Goal: Task Accomplishment & Management: Use online tool/utility

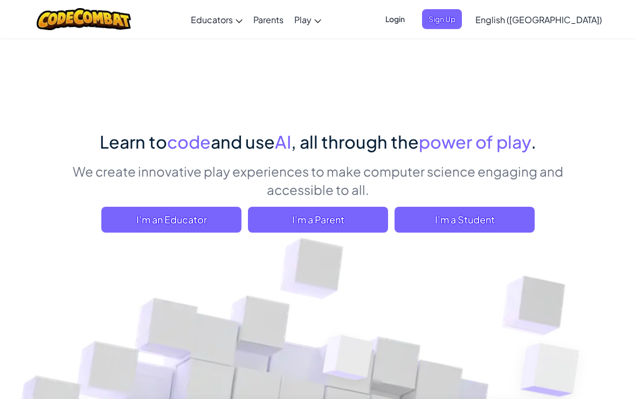
click at [476, 220] on span "I'm a Student" at bounding box center [464, 220] width 140 height 26
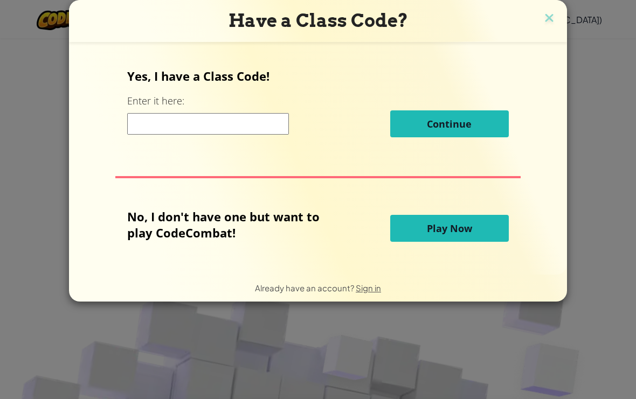
click at [472, 232] on button "Play Now" at bounding box center [449, 228] width 118 height 27
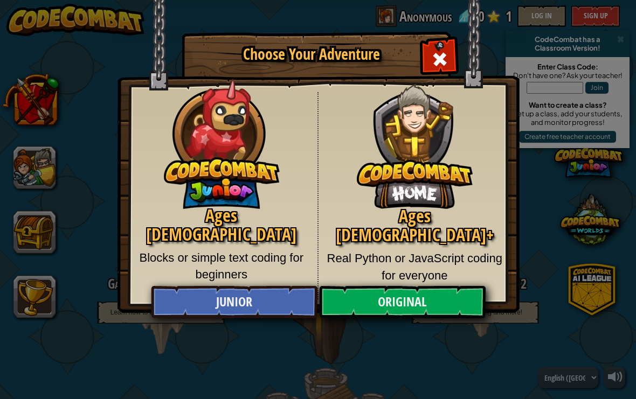
click at [168, 312] on link "Junior" at bounding box center [234, 302] width 166 height 32
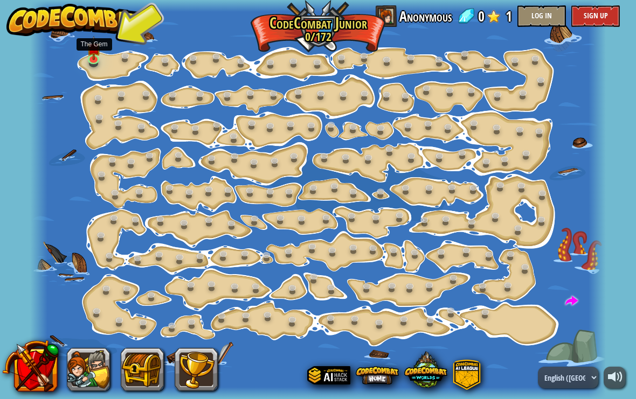
click at [88, 52] on img at bounding box center [94, 48] width 14 height 24
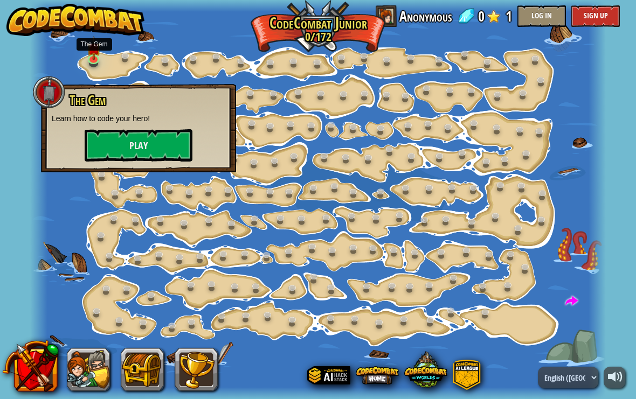
click at [90, 54] on img at bounding box center [94, 48] width 14 height 24
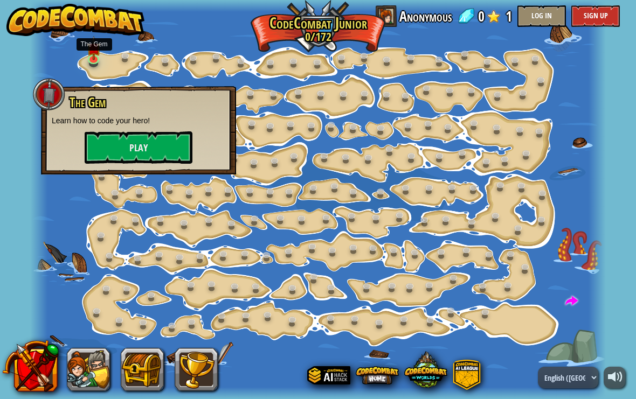
click at [120, 135] on button "Play" at bounding box center [139, 147] width 108 height 32
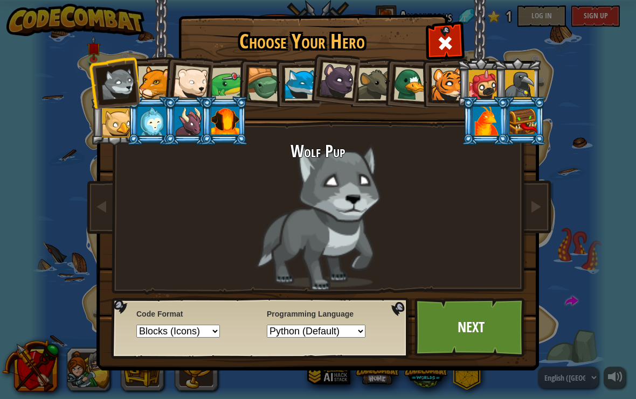
click at [215, 338] on select "Text code Blocks and code Blocks Blocks (Icons)" at bounding box center [177, 331] width 83 height 13
click at [483, 304] on link "Next" at bounding box center [470, 327] width 113 height 59
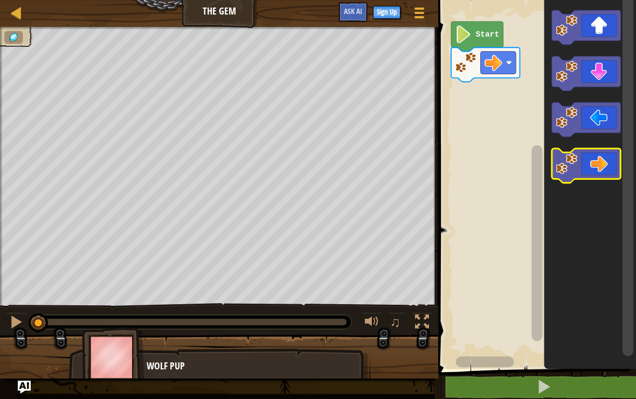
click at [588, 174] on icon "Blockly Workspace" at bounding box center [586, 166] width 68 height 34
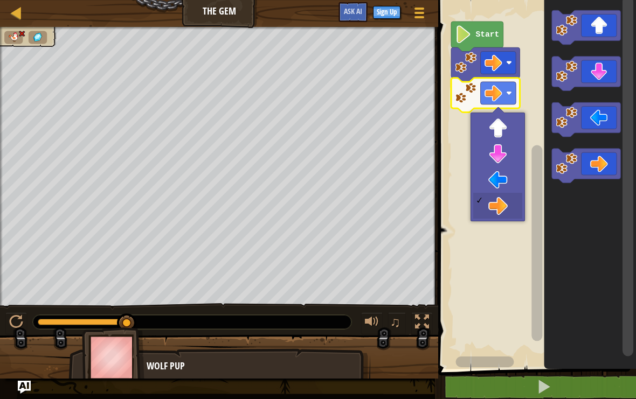
click at [492, 45] on icon "Blockly Workspace" at bounding box center [477, 37] width 52 height 30
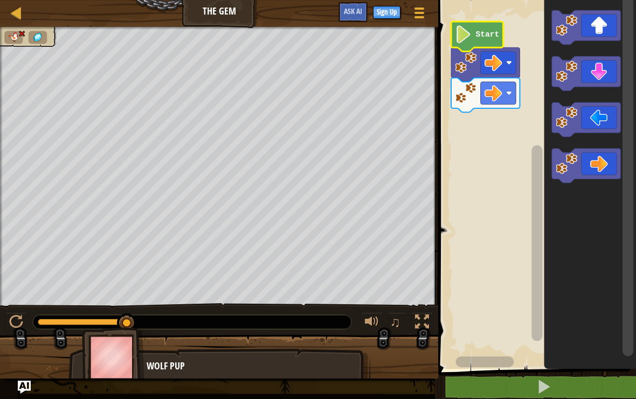
click at [499, 36] on text "Start" at bounding box center [488, 34] width 24 height 9
click at [538, 394] on span at bounding box center [543, 386] width 15 height 15
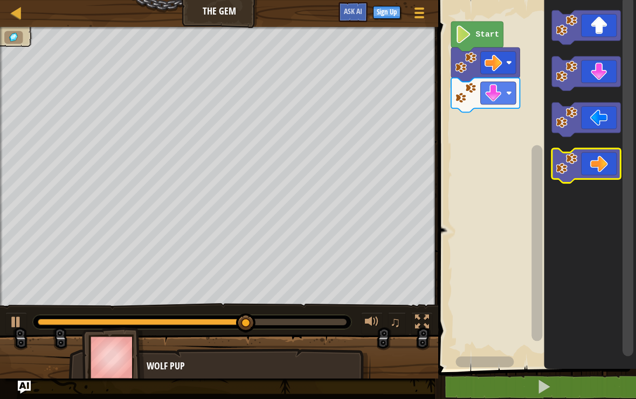
click at [590, 168] on icon "Blockly Workspace" at bounding box center [586, 166] width 68 height 34
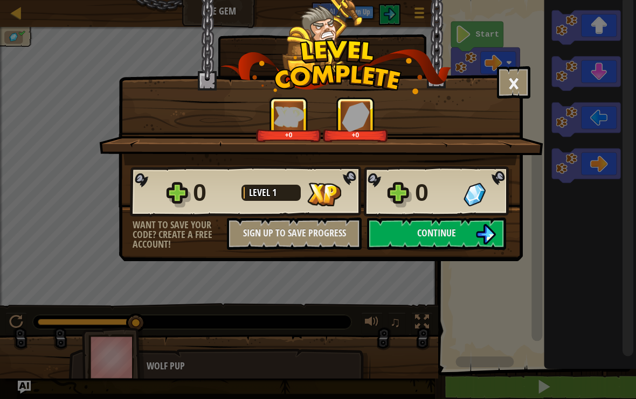
click at [472, 229] on button "Continue" at bounding box center [436, 234] width 139 height 32
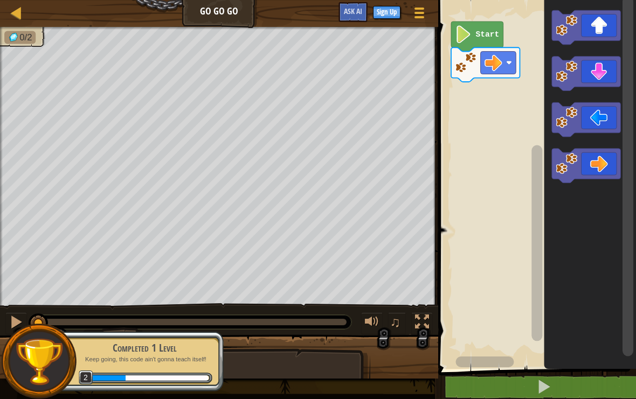
click at [598, 35] on icon "Blockly Workspace" at bounding box center [586, 27] width 68 height 34
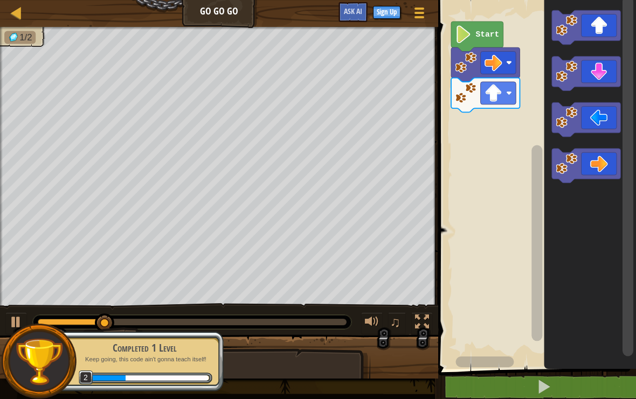
click at [599, 164] on icon "Blockly Workspace" at bounding box center [586, 166] width 68 height 34
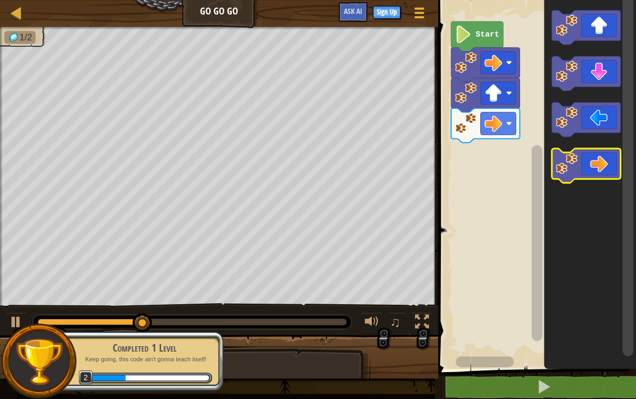
click at [594, 166] on icon "Blockly Workspace" at bounding box center [586, 166] width 68 height 34
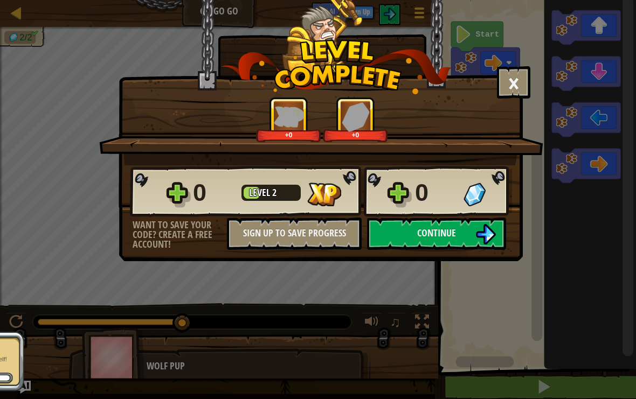
click at [16, 18] on div "× How fun was this level? +0 +0 Reticulating Splines... 0 Level 2 0 Want to sav…" at bounding box center [318, 199] width 636 height 399
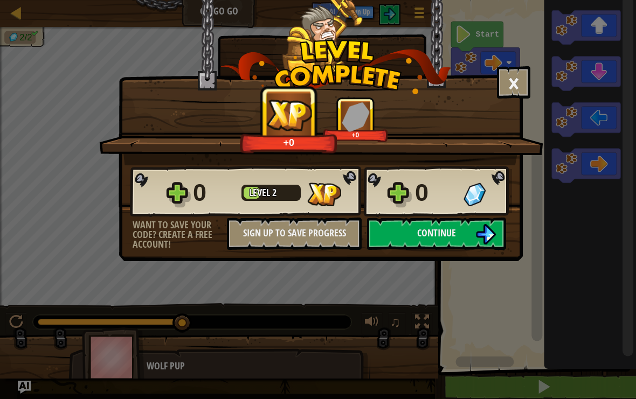
click at [11, 11] on div "× How fun was this level? +0 +0 Reticulating Splines... 0 Level 2 0 Want to sav…" at bounding box center [318, 199] width 636 height 399
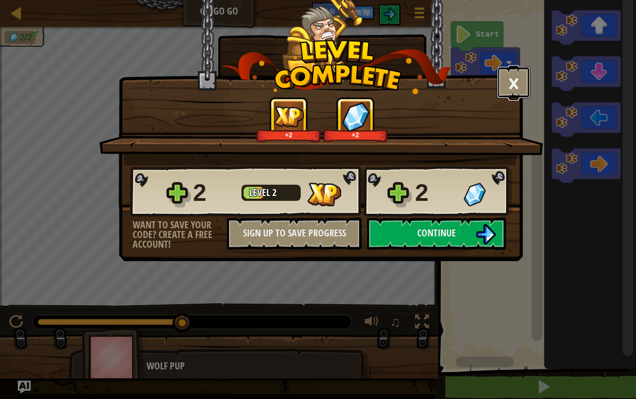
click at [510, 93] on button "×" at bounding box center [513, 82] width 33 height 32
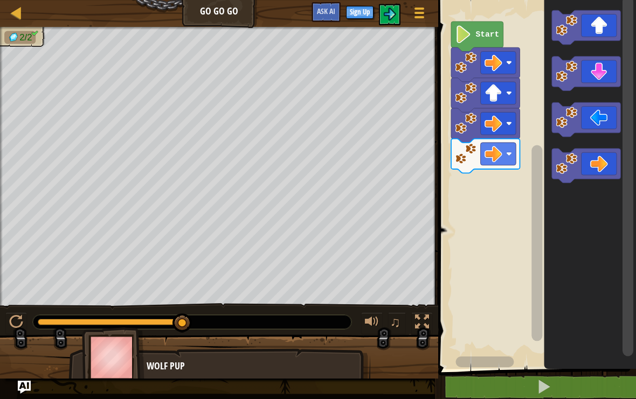
click at [15, 6] on div at bounding box center [16, 12] width 13 height 13
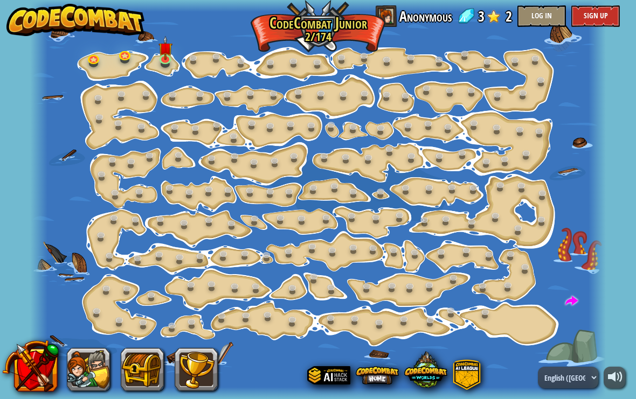
click at [21, 16] on img at bounding box center [75, 20] width 138 height 32
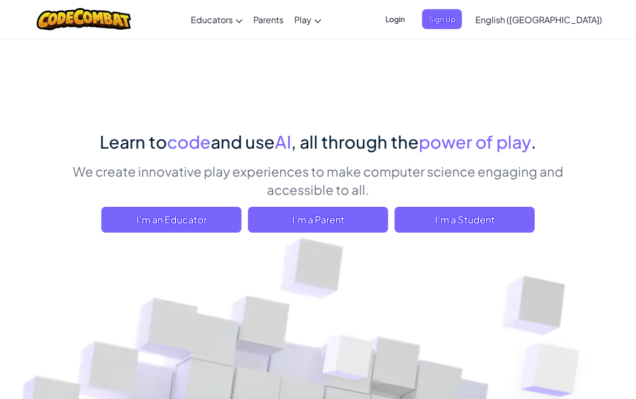
click at [451, 207] on span "I'm a Student" at bounding box center [464, 220] width 140 height 26
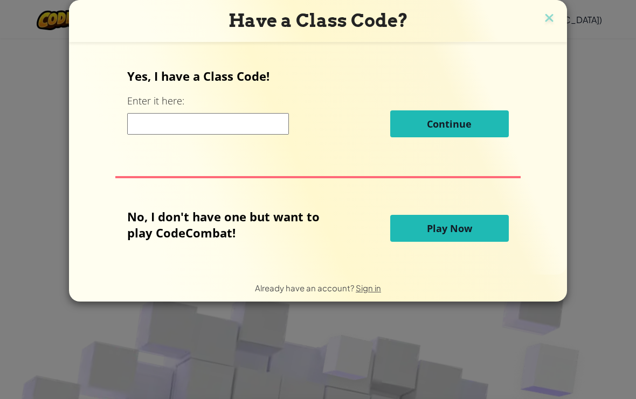
click at [452, 235] on span "Play Now" at bounding box center [449, 228] width 45 height 13
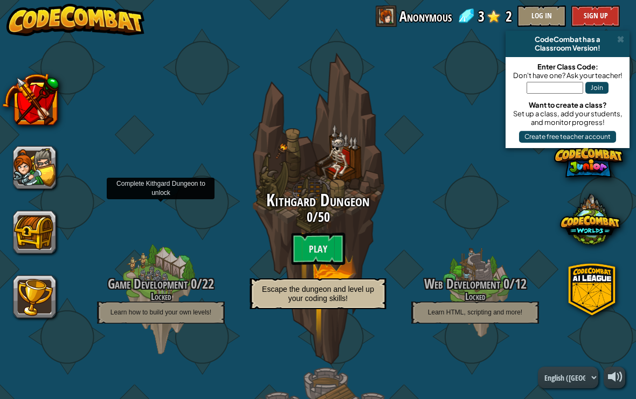
click at [220, 308] on p "Learn how to build your own levels!" at bounding box center [161, 313] width 128 height 22
click at [218, 298] on h4 "Locked" at bounding box center [160, 296] width 171 height 10
click at [216, 308] on p "Learn how to build your own levels!" at bounding box center [161, 313] width 128 height 22
click at [303, 260] on btn "Play" at bounding box center [318, 249] width 54 height 32
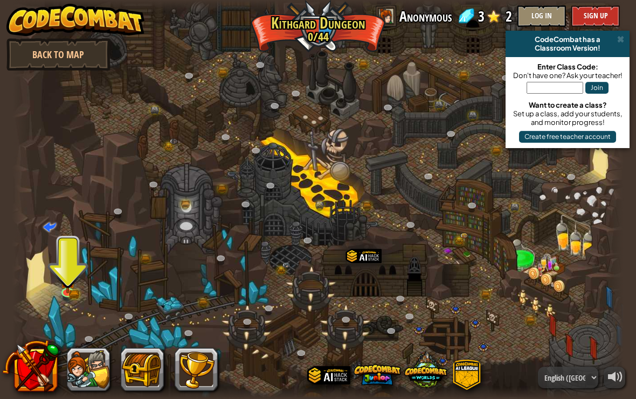
click at [57, 300] on div at bounding box center [317, 199] width 611 height 399
click at [74, 279] on img at bounding box center [67, 281] width 15 height 25
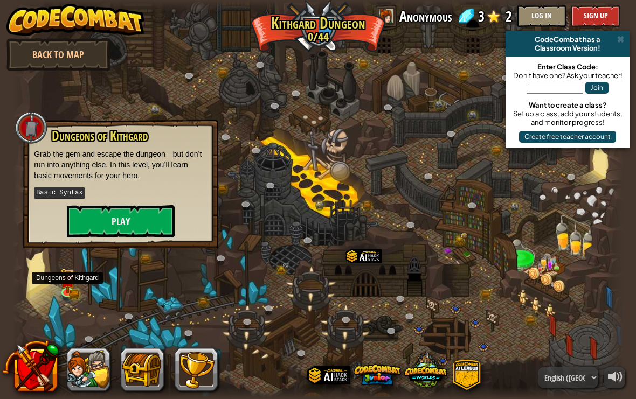
click at [163, 228] on button "Play" at bounding box center [121, 221] width 108 height 32
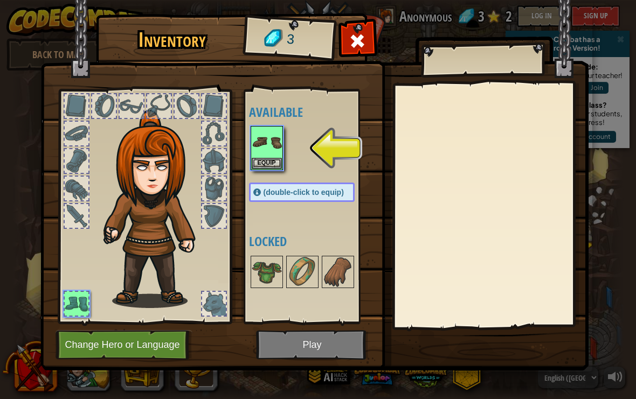
click at [278, 162] on button "Equip" at bounding box center [267, 163] width 30 height 11
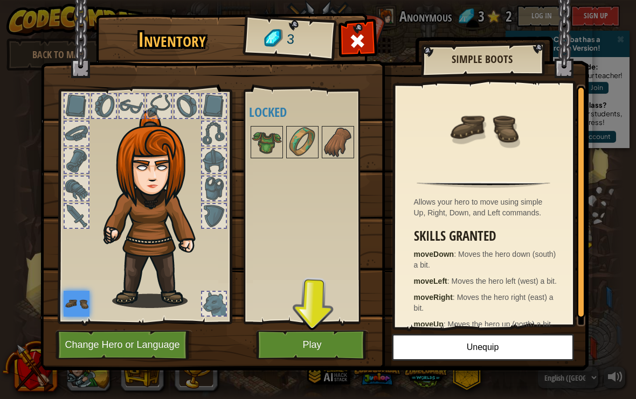
click at [337, 354] on button "Play" at bounding box center [312, 345] width 113 height 30
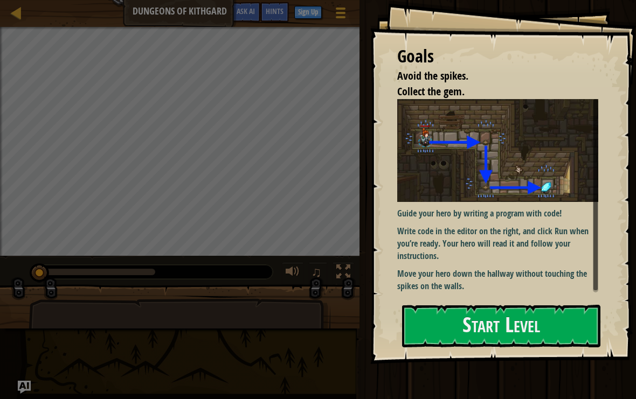
click at [557, 336] on button "Start Level" at bounding box center [501, 326] width 198 height 43
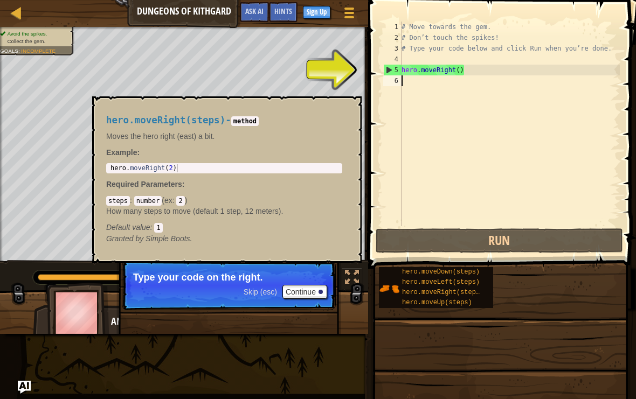
click at [469, 290] on span "hero.moveRight(steps)" at bounding box center [442, 293] width 81 height 8
click at [618, 152] on div "# Move towards the gem. # Don’t touch the spikes! # Type your code below and cl…" at bounding box center [509, 135] width 220 height 226
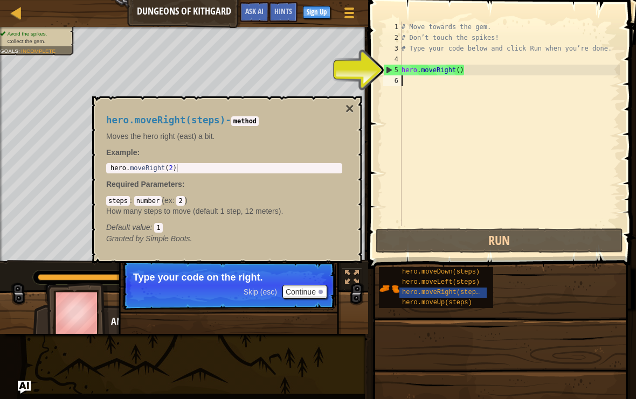
click at [348, 116] on button "×" at bounding box center [349, 108] width 9 height 15
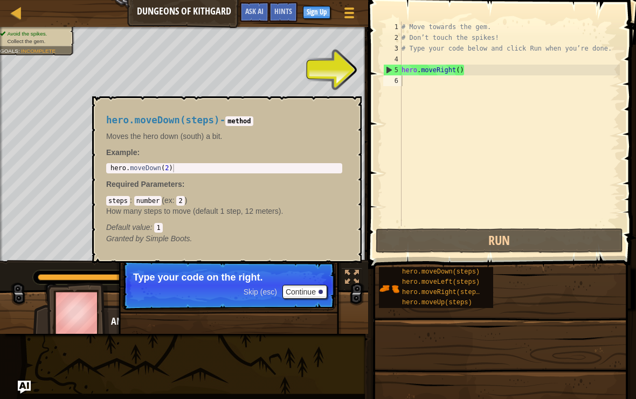
click at [465, 271] on span "hero.moveDown(steps)" at bounding box center [441, 272] width 78 height 8
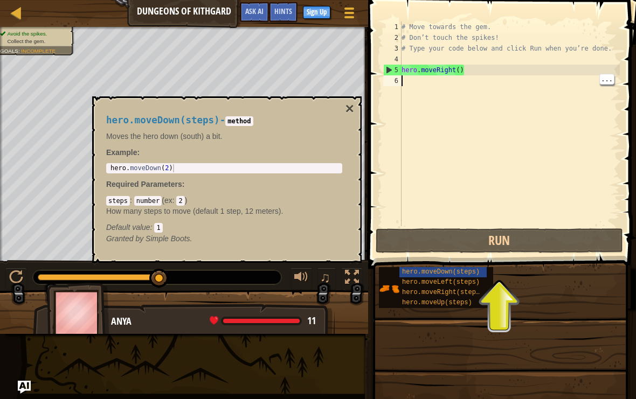
click at [553, 88] on div "# Move towards the gem. # Don’t touch the spikes! # Type your code below and cl…" at bounding box center [509, 135] width 220 height 226
click at [541, 92] on div "# Move towards the gem. # Don’t touch the spikes! # Type your code below and cl…" at bounding box center [509, 135] width 220 height 226
click at [305, 158] on div "hero.moveDown(steps) - method Moves the hero down (south) a bit. Example : 1 he…" at bounding box center [224, 179] width 251 height 149
click at [458, 87] on div "# Move towards the gem. # Don’t touch the spikes! # Type your code below and cl…" at bounding box center [509, 135] width 220 height 226
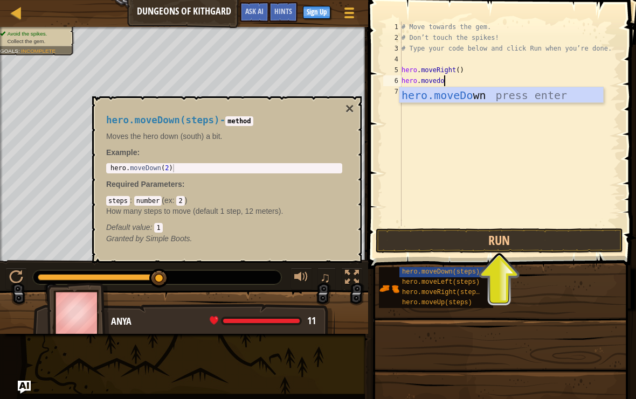
scroll to position [5, 3]
type textarea "hero.movedown"
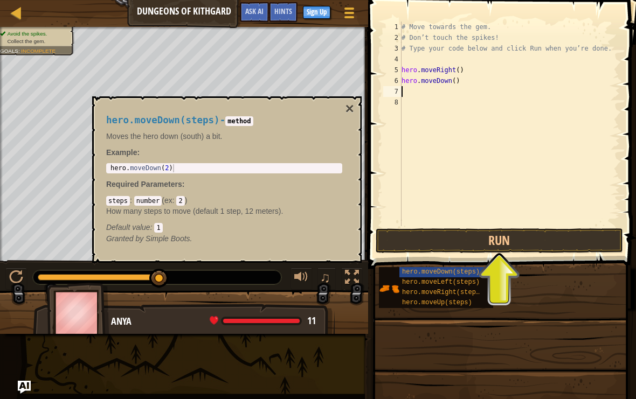
scroll to position [5, 0]
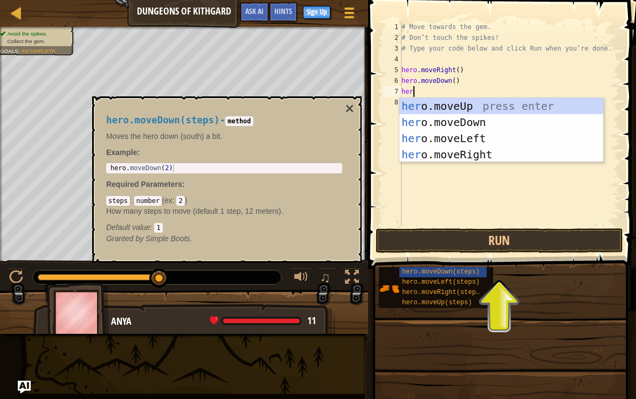
click at [345, 104] on button "×" at bounding box center [349, 108] width 9 height 15
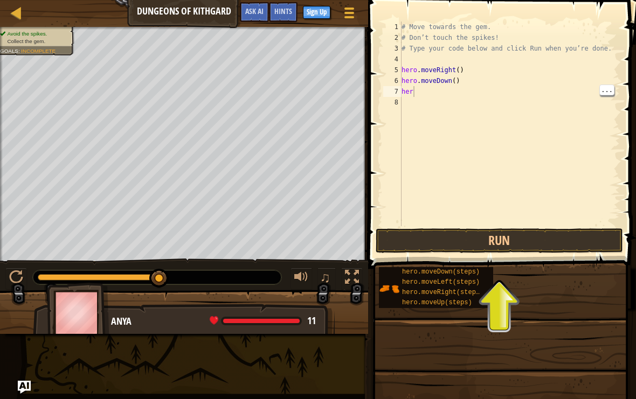
click at [481, 95] on div "# Move towards the gem. # Don’t touch the spikes! # Type your code below and cl…" at bounding box center [509, 135] width 220 height 226
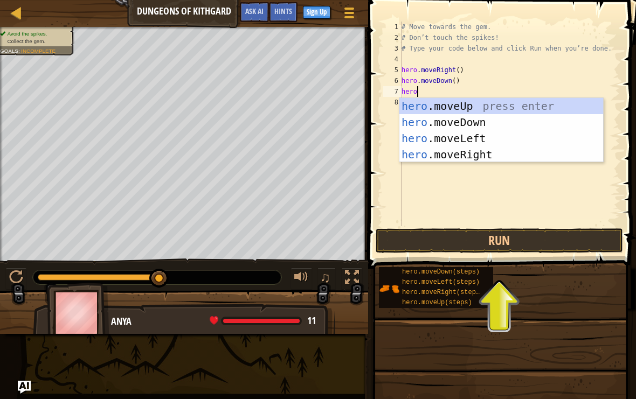
type textarea "hero."
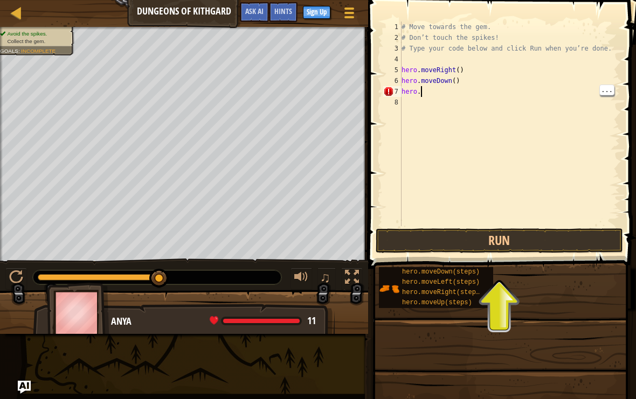
click at [504, 96] on div "# Move towards the gem. # Don’t touch the spikes! # Type your code below and cl…" at bounding box center [509, 135] width 220 height 226
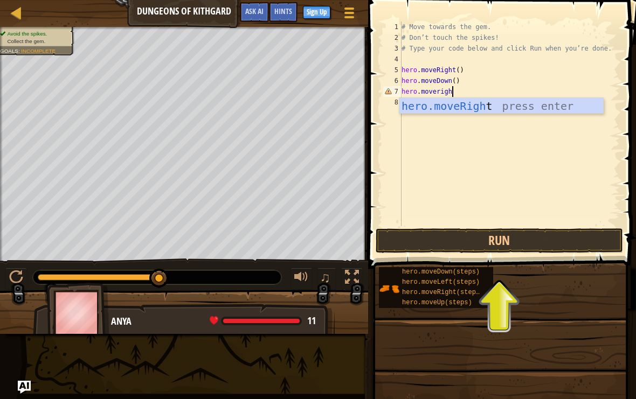
type textarea "hero.moveright"
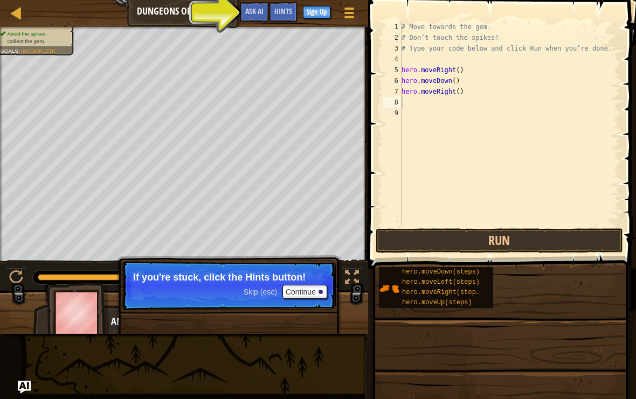
click at [563, 242] on button "Run" at bounding box center [498, 240] width 247 height 25
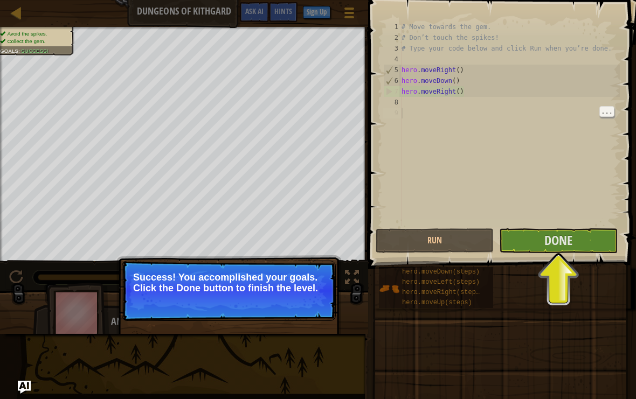
click at [527, 243] on button "Done" at bounding box center [558, 240] width 118 height 25
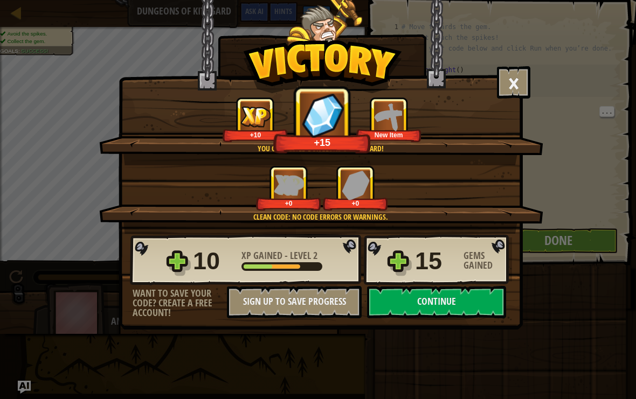
click at [443, 310] on button "Continue" at bounding box center [436, 302] width 139 height 32
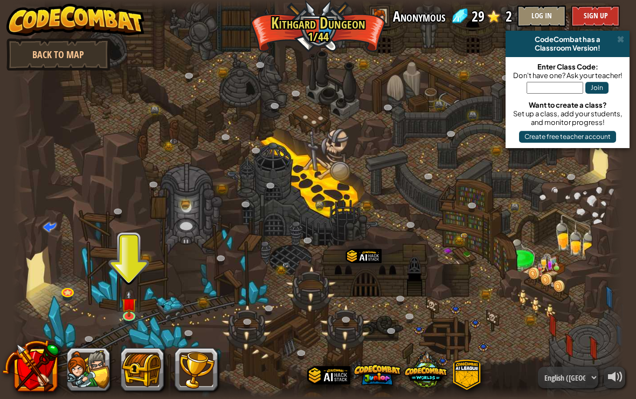
click at [122, 297] on img at bounding box center [128, 304] width 15 height 26
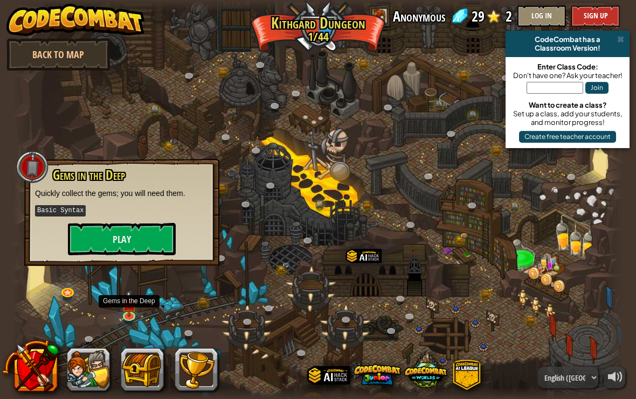
click at [99, 240] on button "Play" at bounding box center [122, 239] width 108 height 32
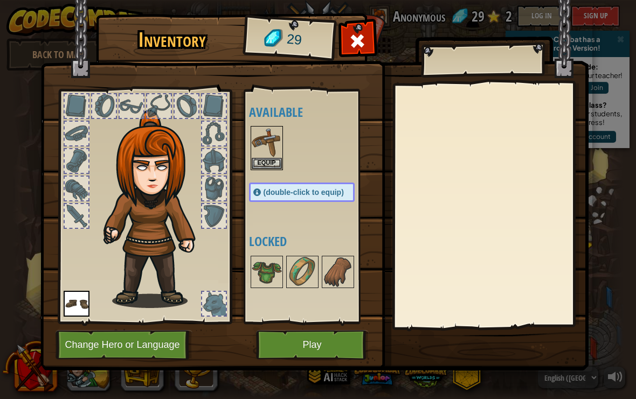
click at [243, 141] on img at bounding box center [314, 175] width 548 height 391
click at [268, 152] on img at bounding box center [267, 142] width 30 height 30
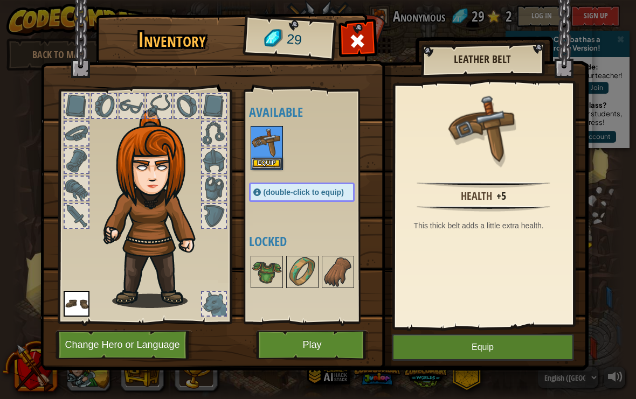
click at [431, 346] on button "Equip" at bounding box center [483, 347] width 182 height 27
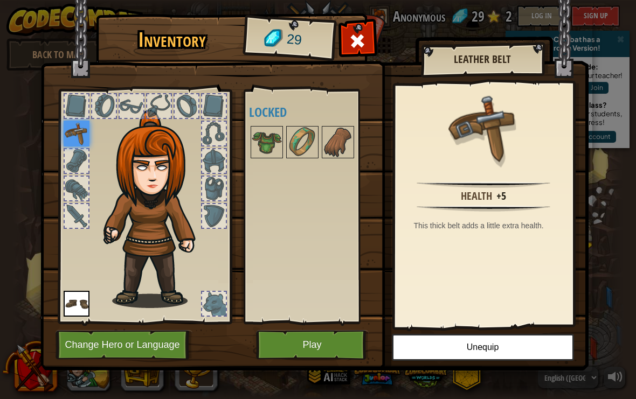
click at [278, 149] on img at bounding box center [267, 142] width 30 height 30
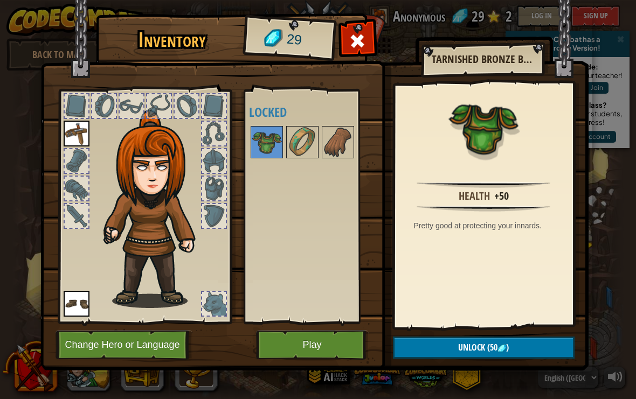
click at [348, 347] on button "Play" at bounding box center [312, 345] width 113 height 30
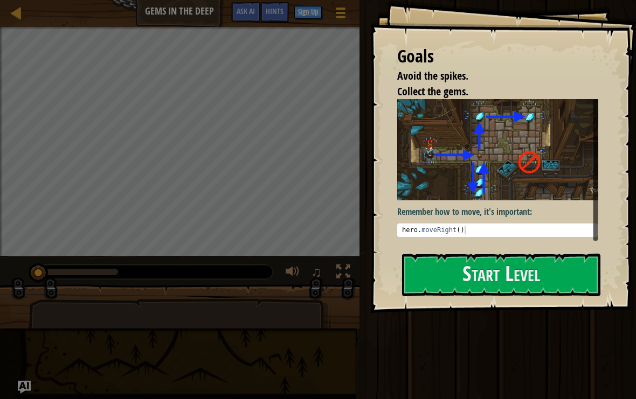
click at [456, 281] on button "Start Level" at bounding box center [501, 275] width 198 height 43
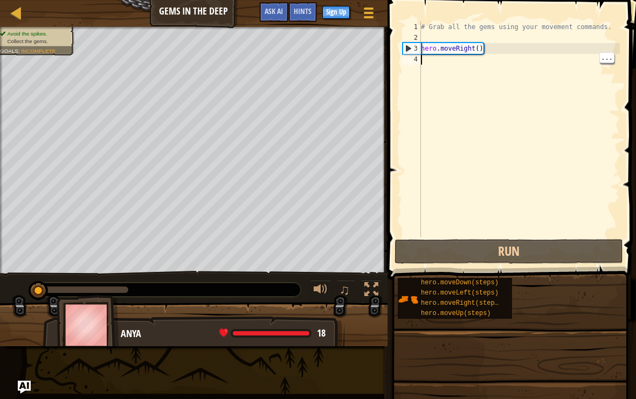
click at [480, 61] on div "# Grab all the gems using your movement commands. hero . moveRight ( )" at bounding box center [519, 140] width 201 height 237
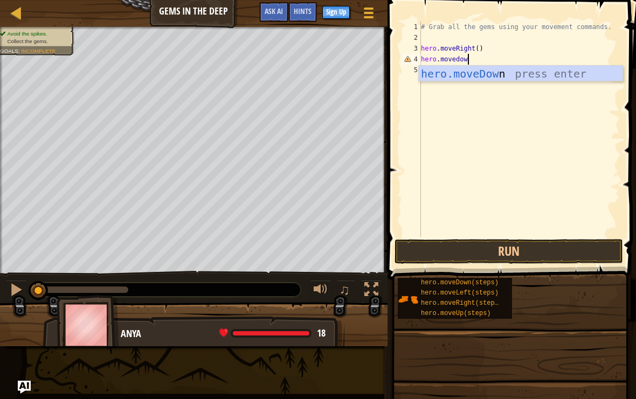
scroll to position [5, 3]
type textarea "hero.movedown"
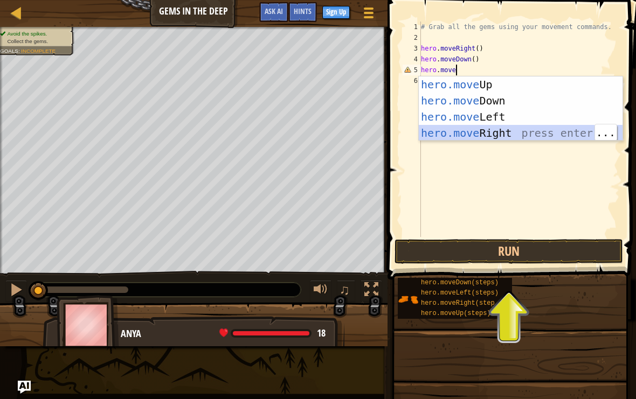
scroll to position [5, 3]
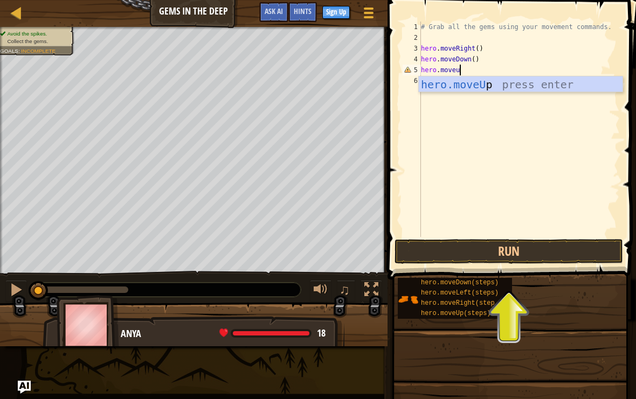
type textarea "hero.moveup"
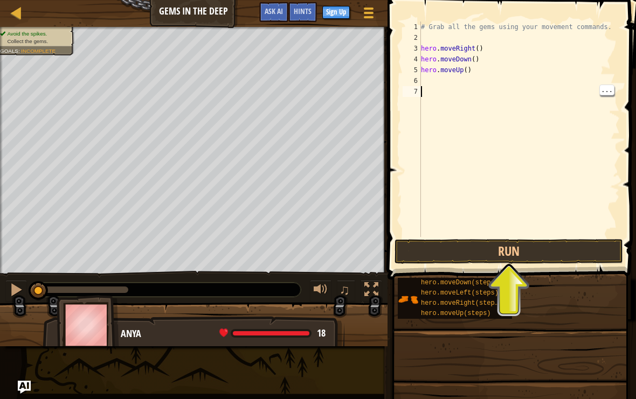
click at [474, 99] on div "# Grab all the gems using your movement commands. hero . moveRight ( ) hero . m…" at bounding box center [519, 140] width 201 height 237
click at [469, 87] on div "# Grab all the gems using your movement commands. hero . moveRight ( ) hero . m…" at bounding box center [519, 140] width 201 height 237
click at [462, 83] on div "# Grab all the gems using your movement commands. hero . moveRight ( ) hero . m…" at bounding box center [519, 140] width 201 height 237
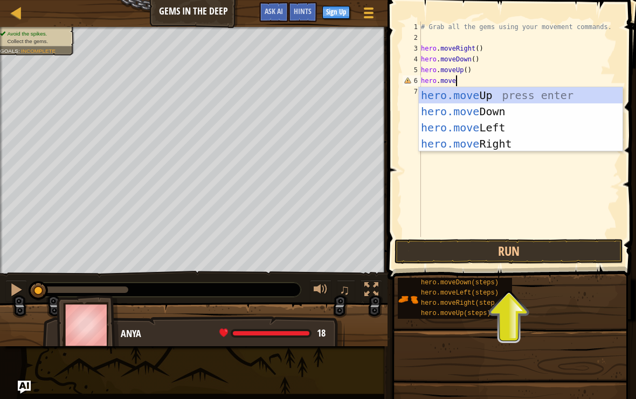
scroll to position [5, 3]
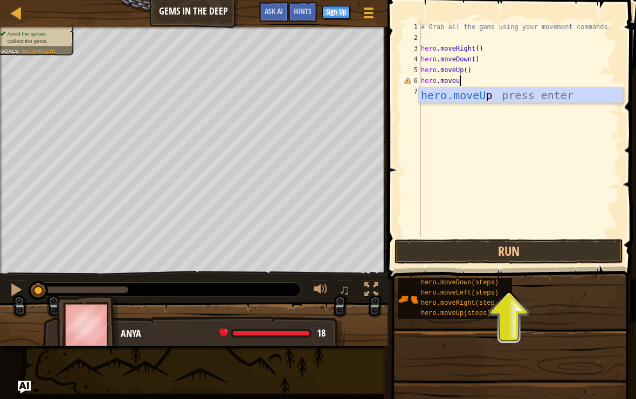
type textarea "hero.moveup"
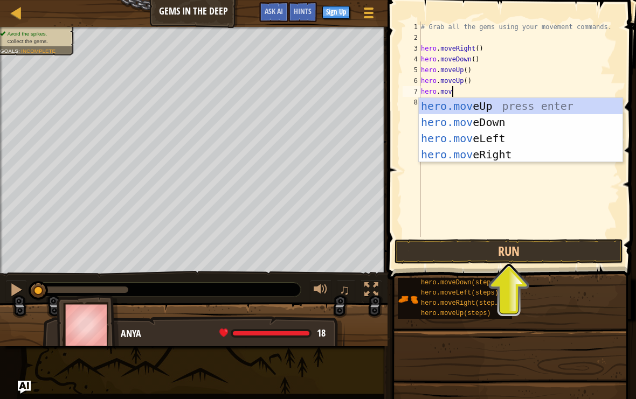
scroll to position [5, 2]
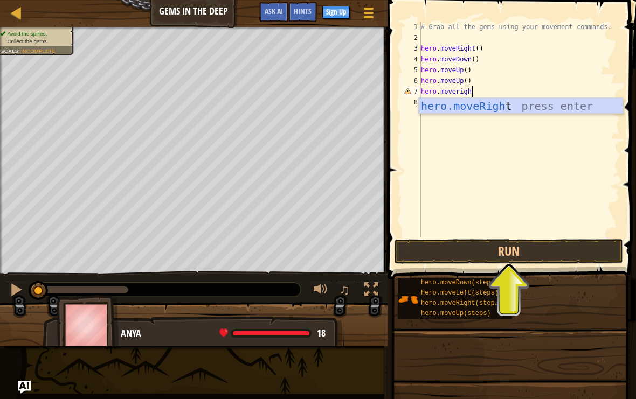
type textarea "hero.moveright"
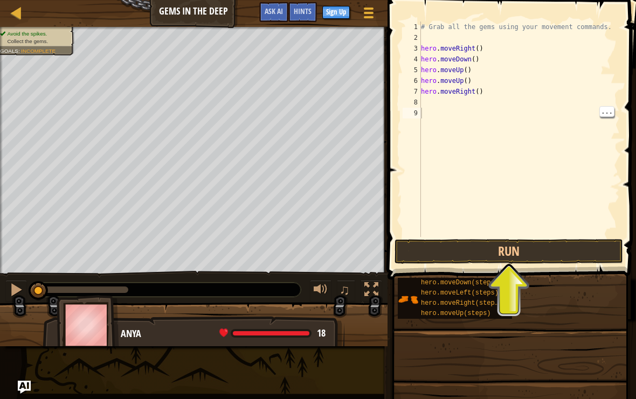
click at [566, 247] on button "Run" at bounding box center [508, 251] width 228 height 25
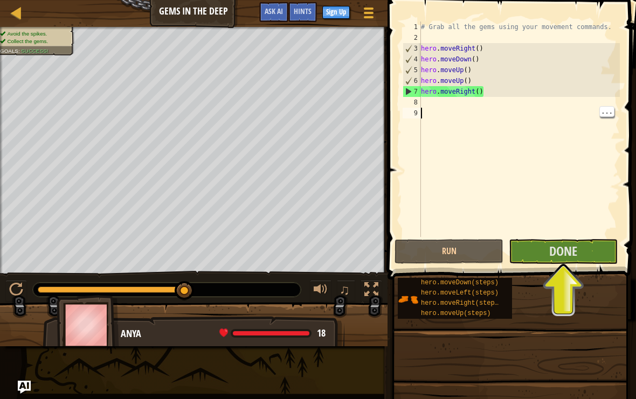
click at [536, 109] on div "# Grab all the gems using your movement commands. hero . moveRight ( ) hero . m…" at bounding box center [519, 140] width 201 height 237
click at [531, 109] on div "# Grab all the gems using your movement commands. hero . moveRight ( ) hero . m…" at bounding box center [519, 140] width 201 height 237
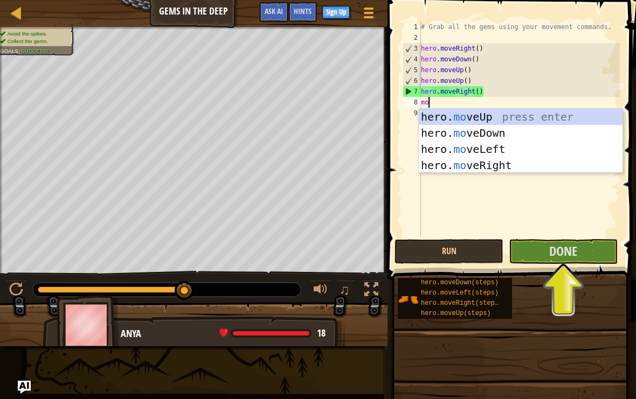
type textarea "mov"
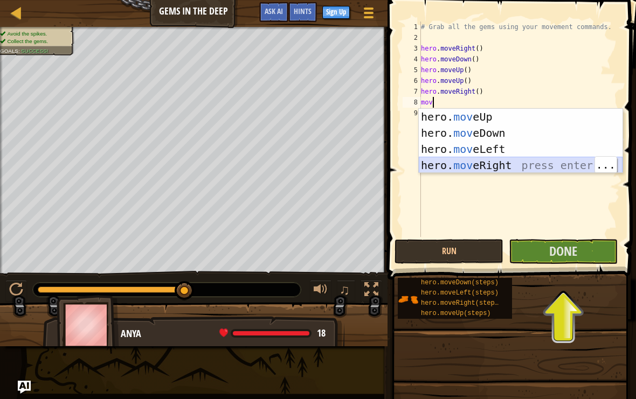
click at [483, 160] on div "hero. mov eUp press enter hero. mov eDown press enter hero. mov eLeft press ent…" at bounding box center [521, 157] width 204 height 97
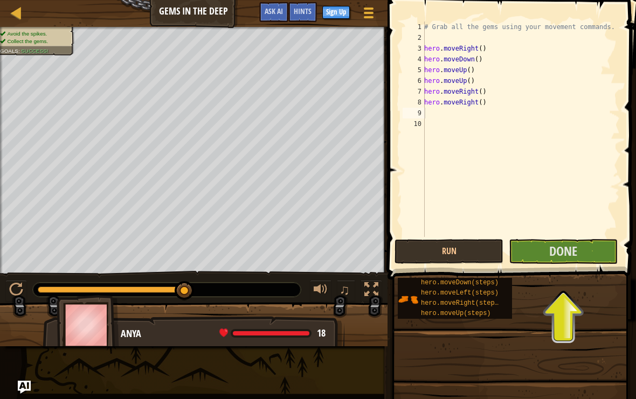
click at [565, 256] on span "Done" at bounding box center [563, 250] width 28 height 17
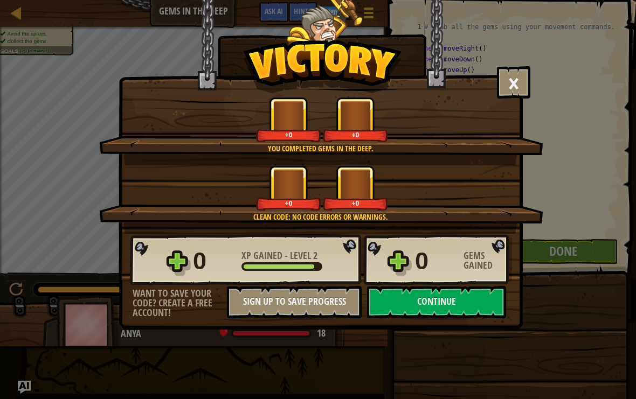
click at [541, 144] on div "You completed Gems in the Deep. +0 +0" at bounding box center [321, 131] width 444 height 68
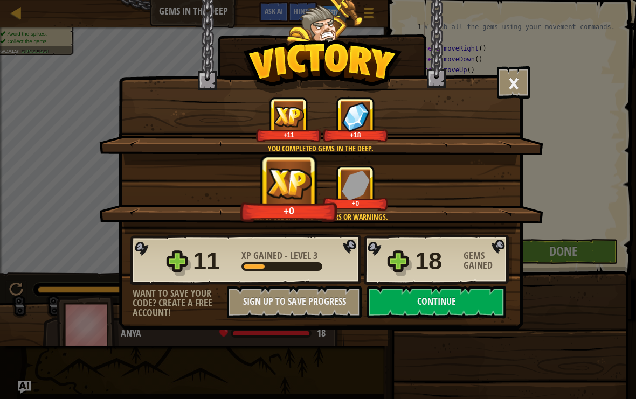
click at [454, 300] on button "Continue" at bounding box center [436, 302] width 139 height 32
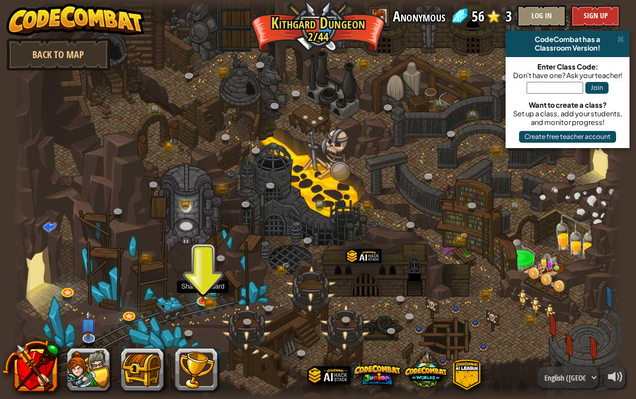
click at [208, 290] on img at bounding box center [202, 289] width 15 height 25
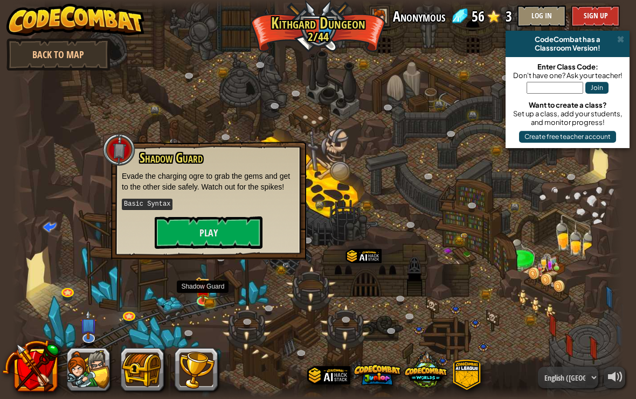
click at [255, 231] on button "Play" at bounding box center [209, 233] width 108 height 32
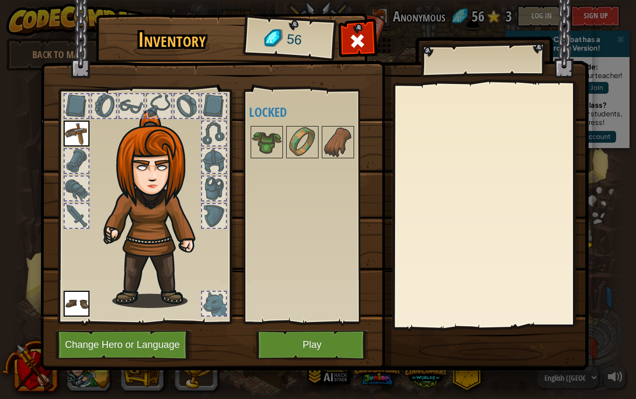
click at [325, 355] on button "Play" at bounding box center [312, 345] width 113 height 30
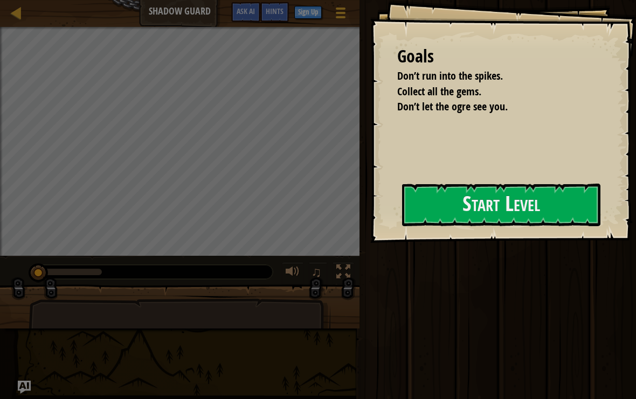
click at [498, 216] on button "Start Level" at bounding box center [501, 205] width 198 height 43
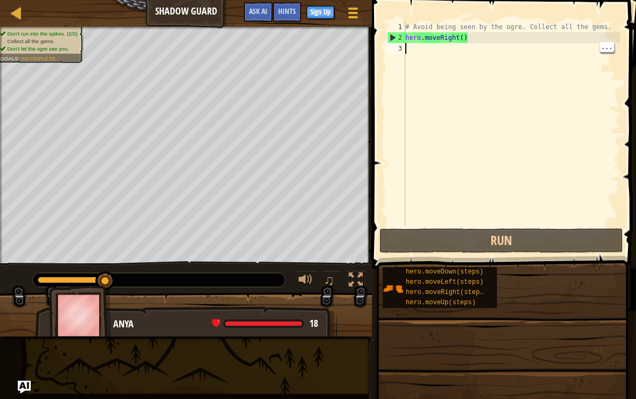
click at [515, 55] on div "# Avoid being seen by the ogre. Collect all the gems. hero . moveRight ( )" at bounding box center [511, 135] width 217 height 226
click at [495, 46] on div "# Avoid being seen by the ogre. Collect all the gems. hero . moveRight ( )" at bounding box center [511, 135] width 217 height 226
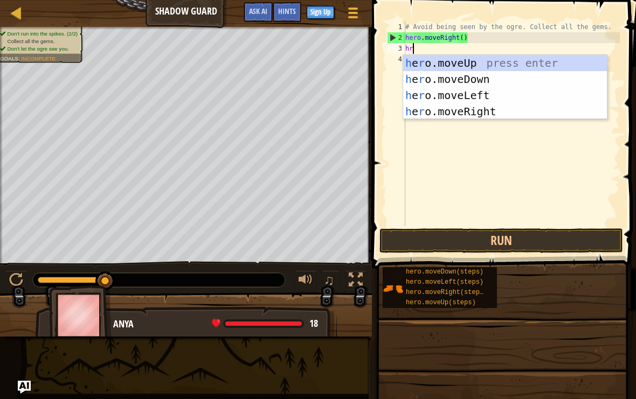
scroll to position [5, 1]
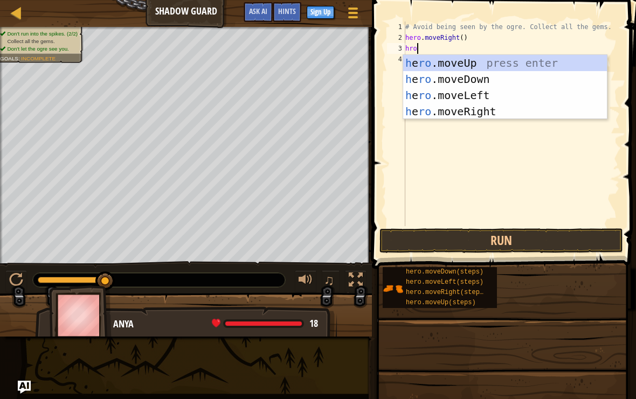
type textarea "hro."
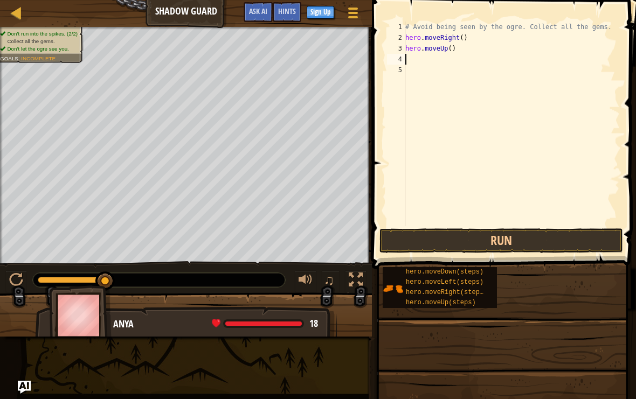
scroll to position [5, 0]
click at [526, 52] on div "# Avoid being seen by the ogre. Collect all the gems. hero . moveRight ( ) hero…" at bounding box center [511, 135] width 217 height 226
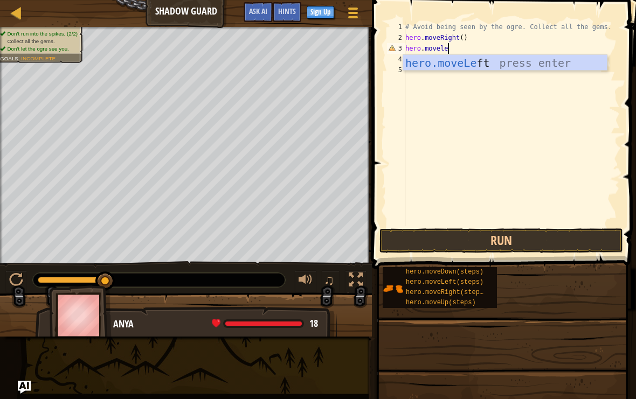
type textarea "hero.moveleft"
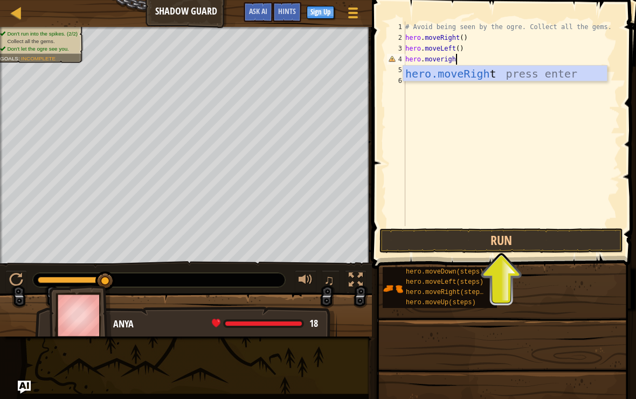
scroll to position [5, 4]
type textarea "hero.moveright"
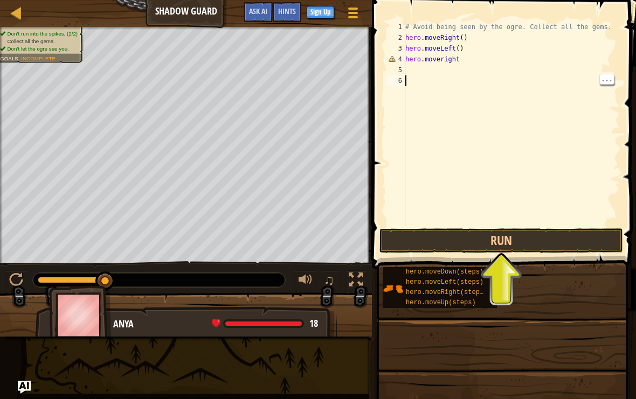
scroll to position [5, 0]
click at [584, 243] on button "Run" at bounding box center [500, 240] width 243 height 25
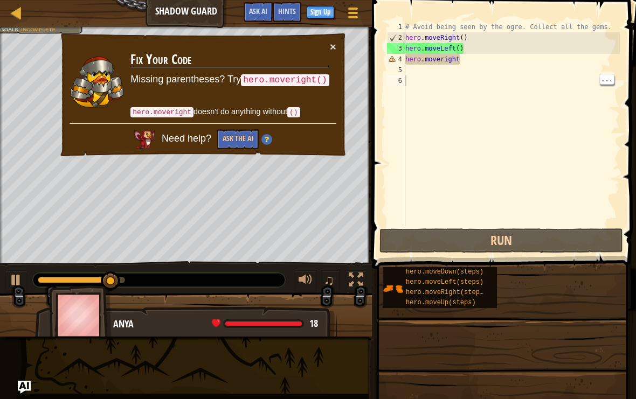
click at [323, 52] on td "Fix Your Code Missing parentheses? Try hero.moveright() hero.moveright doesn't …" at bounding box center [230, 82] width 200 height 82
click at [333, 44] on button "×" at bounding box center [333, 46] width 6 height 11
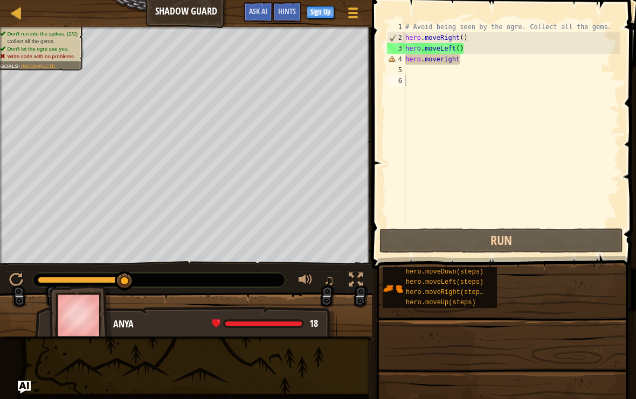
click at [17, 276] on div at bounding box center [16, 280] width 14 height 14
click at [531, 57] on div "# Avoid being seen by the ogre. Collect all the gems. hero . moveRight ( ) hero…" at bounding box center [511, 135] width 217 height 226
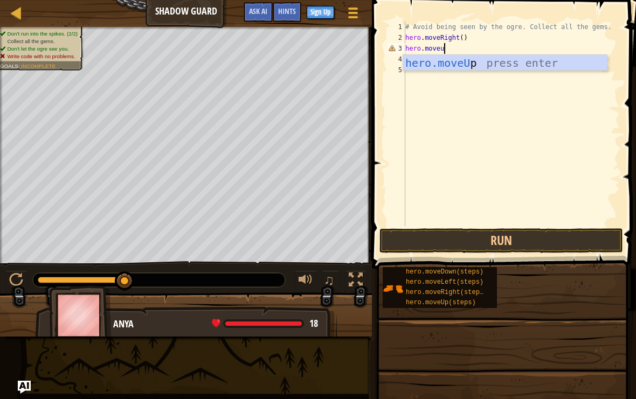
scroll to position [5, 3]
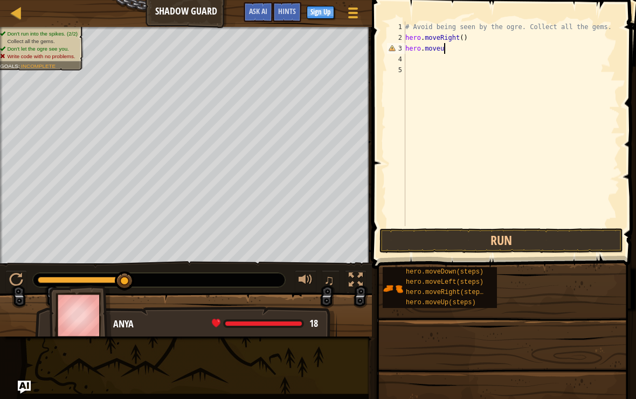
type textarea "hero.moveup"
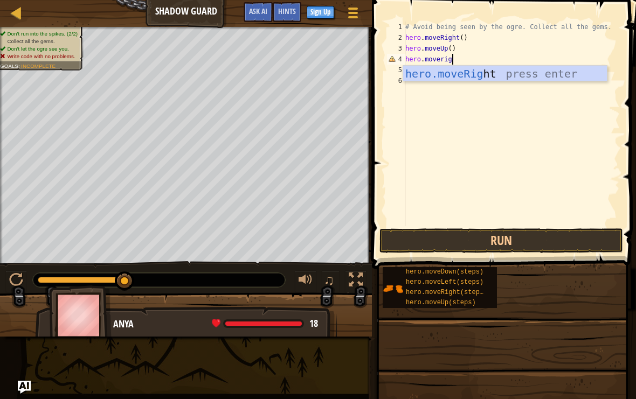
scroll to position [5, 4]
type textarea "hero.moveright"
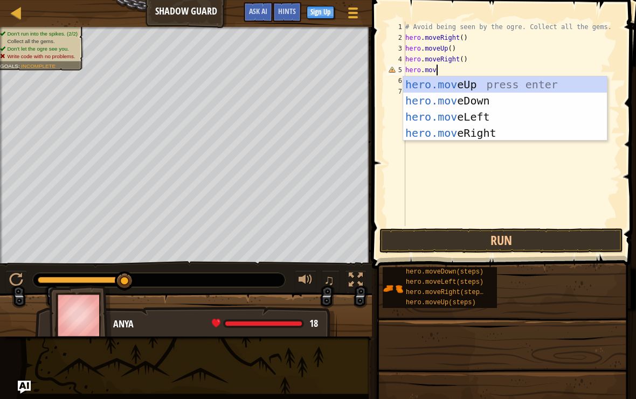
scroll to position [5, 2]
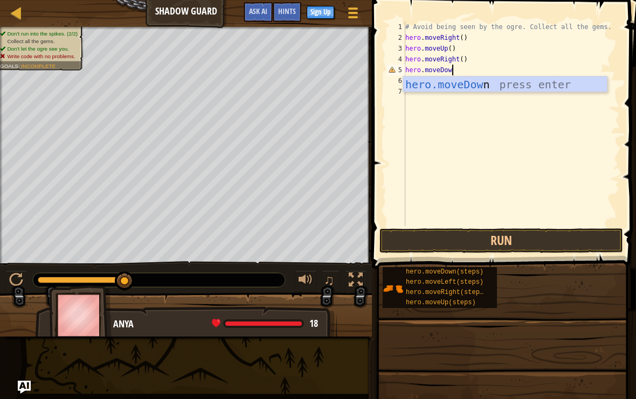
type textarea "hero.moveDown"
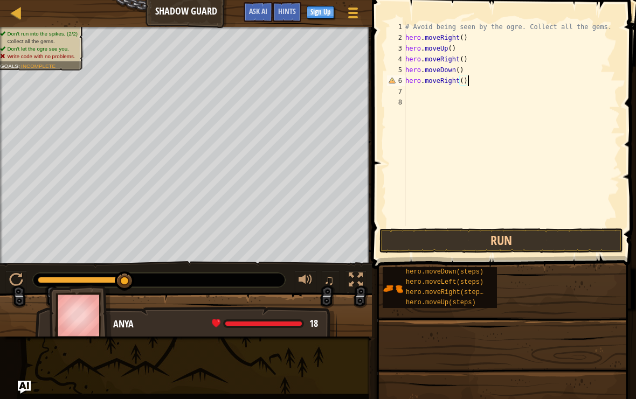
scroll to position [5, 5]
type textarea "hero.moveRight()"
click at [491, 242] on button "Run" at bounding box center [500, 240] width 243 height 25
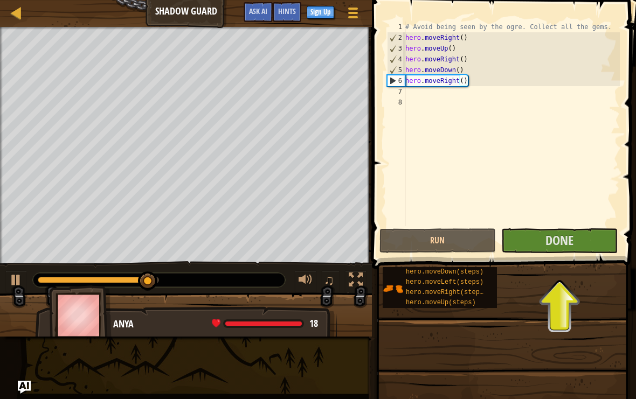
scroll to position [5, 0]
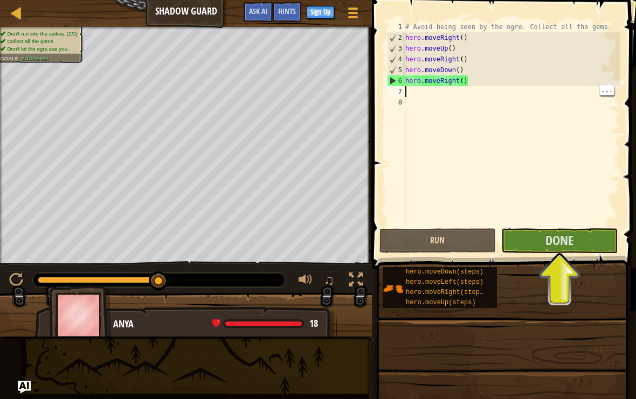
click at [501, 88] on div "# Avoid being seen by the ogre. Collect all the gems. hero . moveRight ( ) hero…" at bounding box center [511, 135] width 217 height 226
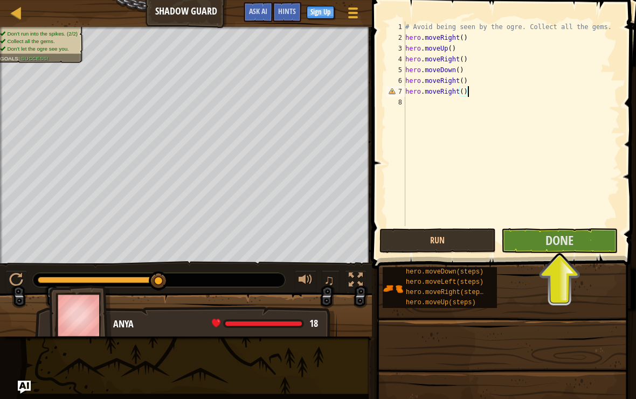
scroll to position [5, 5]
type textarea "hero.moveRight()"
click at [560, 241] on span "Done" at bounding box center [559, 240] width 28 height 17
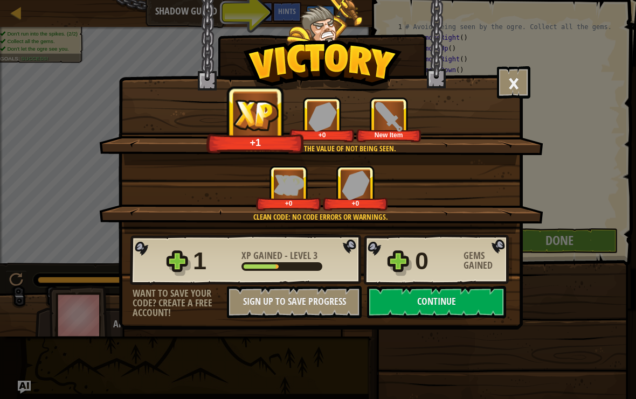
click at [473, 299] on button "Continue" at bounding box center [436, 302] width 139 height 32
